Goal: Task Accomplishment & Management: Manage account settings

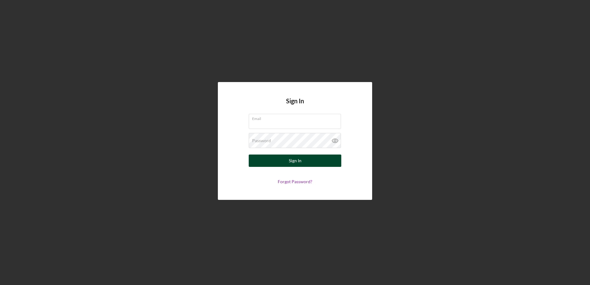
type input "[PERSON_NAME][EMAIL_ADDRESS][DOMAIN_NAME]"
click at [292, 162] on div "Sign In" at bounding box center [295, 161] width 13 height 12
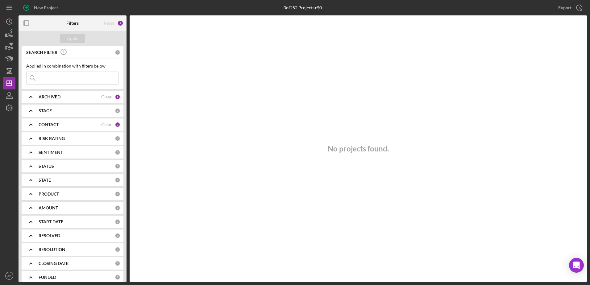
click at [32, 190] on icon "Icon/Expander" at bounding box center [30, 193] width 15 height 15
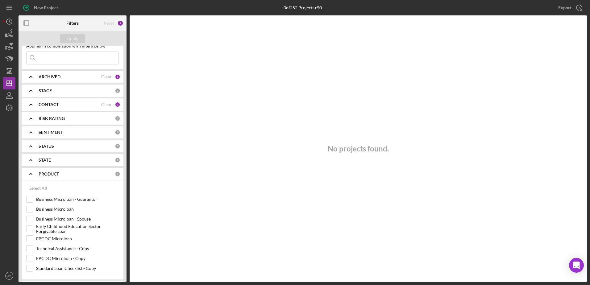
scroll to position [31, 0]
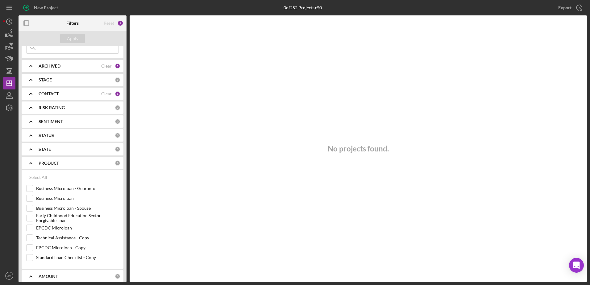
click at [28, 157] on icon "Icon/Expander" at bounding box center [30, 162] width 15 height 15
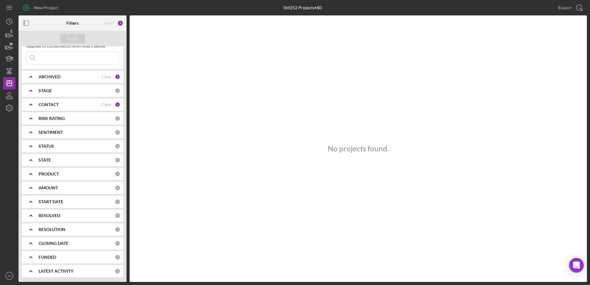
click at [29, 162] on icon "Icon/Expander" at bounding box center [30, 159] width 15 height 15
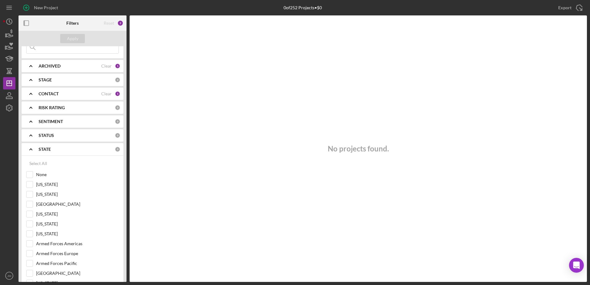
click at [32, 150] on polyline at bounding box center [31, 149] width 2 height 1
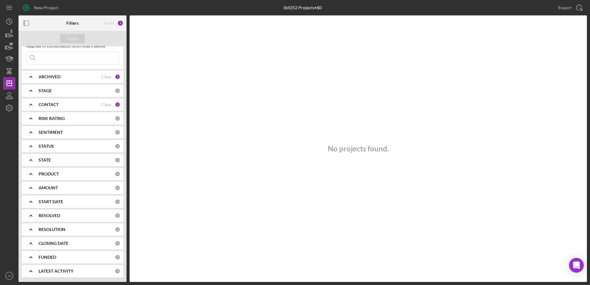
scroll to position [20, 0]
click at [31, 103] on icon "Icon/Expander" at bounding box center [30, 104] width 15 height 15
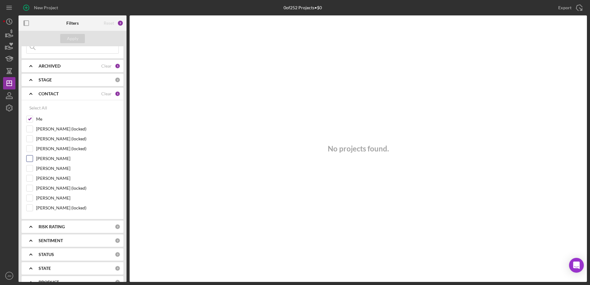
click at [33, 159] on div at bounding box center [29, 158] width 7 height 7
click at [30, 160] on input "[PERSON_NAME]" at bounding box center [30, 158] width 6 height 6
checkbox input "true"
click at [32, 169] on input "[PERSON_NAME]" at bounding box center [30, 168] width 6 height 6
checkbox input "true"
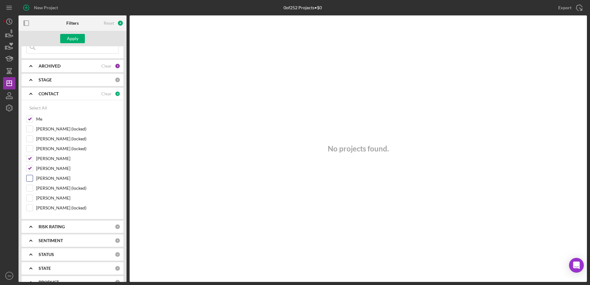
click at [31, 178] on input "[PERSON_NAME]" at bounding box center [30, 178] width 6 height 6
checkbox input "true"
click at [69, 40] on div "Apply" at bounding box center [72, 38] width 11 height 9
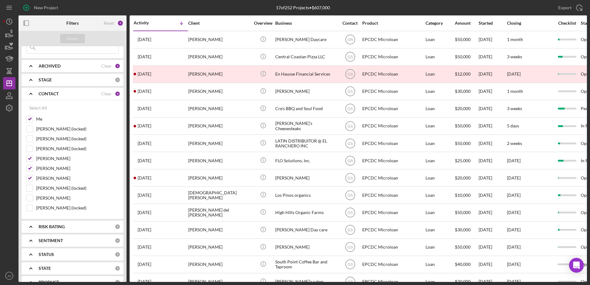
click at [52, 96] on b "CONTACT" at bounding box center [49, 93] width 20 height 5
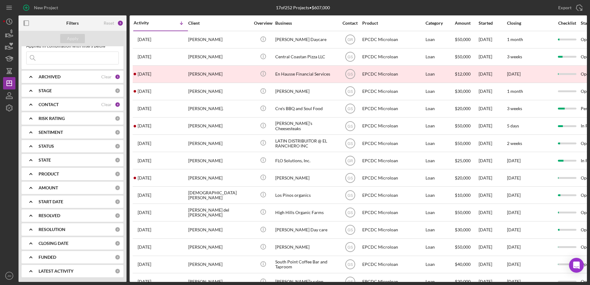
click at [56, 93] on div "STAGE 0" at bounding box center [80, 91] width 82 height 6
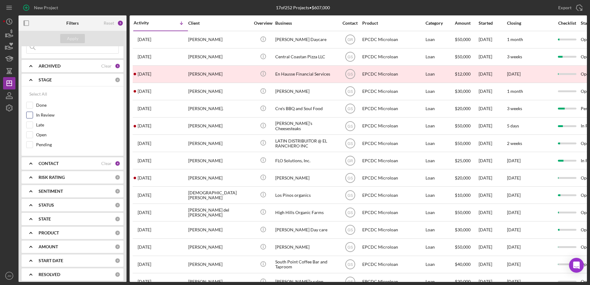
click at [29, 115] on input "In Review" at bounding box center [30, 115] width 6 height 6
checkbox input "true"
click at [30, 135] on input "Open" at bounding box center [30, 135] width 6 height 6
checkbox input "true"
click at [31, 142] on input "Pending" at bounding box center [30, 145] width 6 height 6
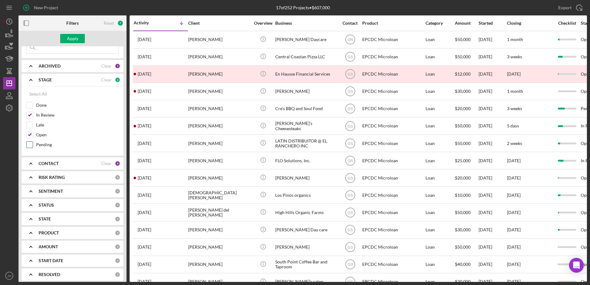
checkbox input "true"
click at [73, 37] on div "Apply" at bounding box center [72, 38] width 11 height 9
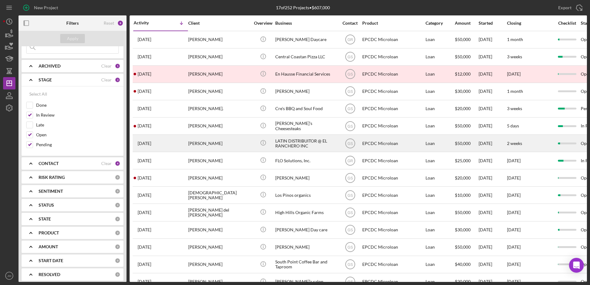
click at [221, 142] on div "[PERSON_NAME]" at bounding box center [219, 143] width 62 height 16
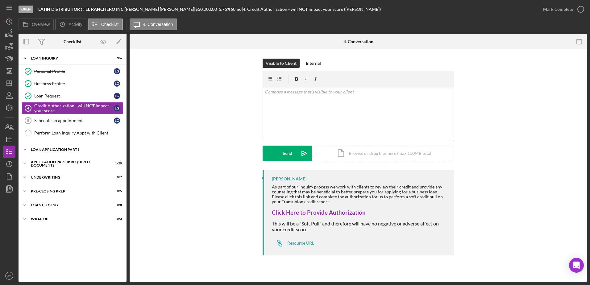
click at [22, 151] on icon "Icon/Expander" at bounding box center [25, 149] width 12 height 12
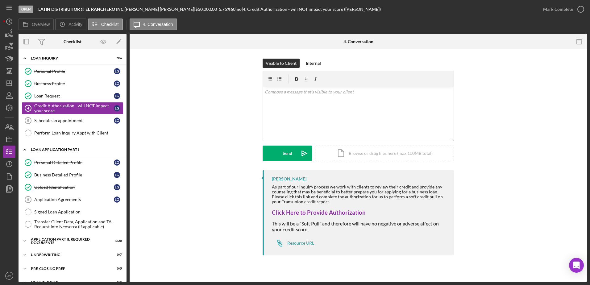
click at [24, 151] on icon "Icon/Expander" at bounding box center [25, 149] width 12 height 12
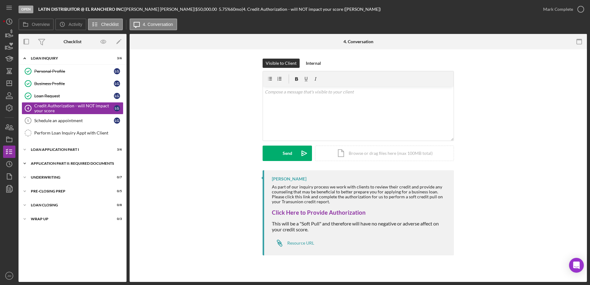
click at [27, 162] on icon "Icon/Expander" at bounding box center [25, 163] width 12 height 12
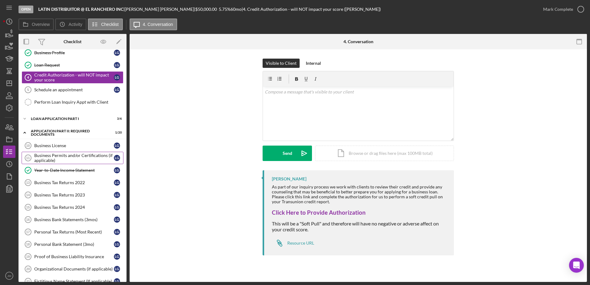
scroll to position [62, 0]
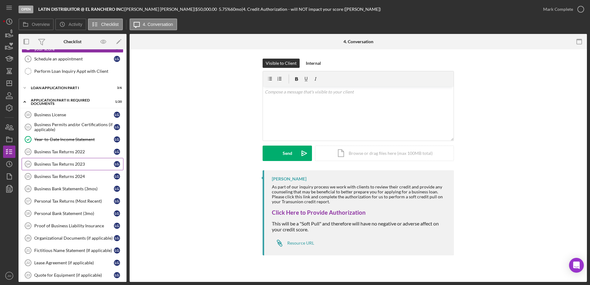
click at [84, 166] on div "Business Tax Returns 2023" at bounding box center [74, 164] width 80 height 5
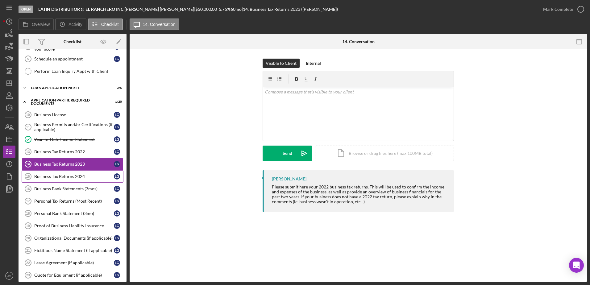
scroll to position [93, 0]
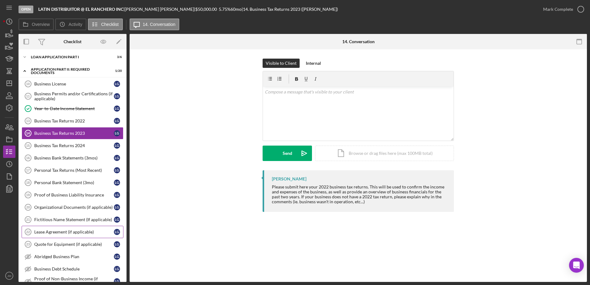
click at [65, 228] on link "Lease Agreement (if applicable) 22 Lease Agreement (if applicable) L G" at bounding box center [73, 232] width 102 height 12
